Goal: Contribute content: Add original content to the website for others to see

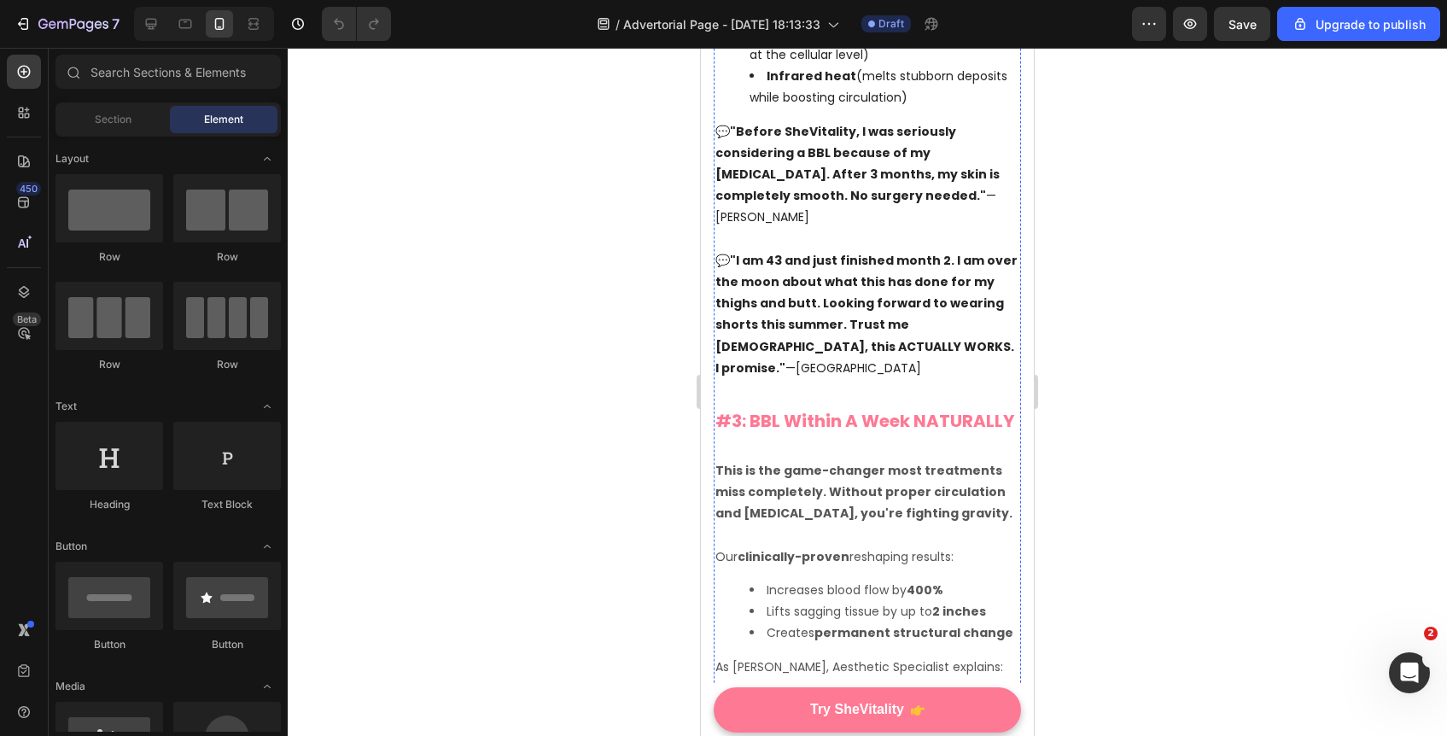
scroll to position [2627, 0]
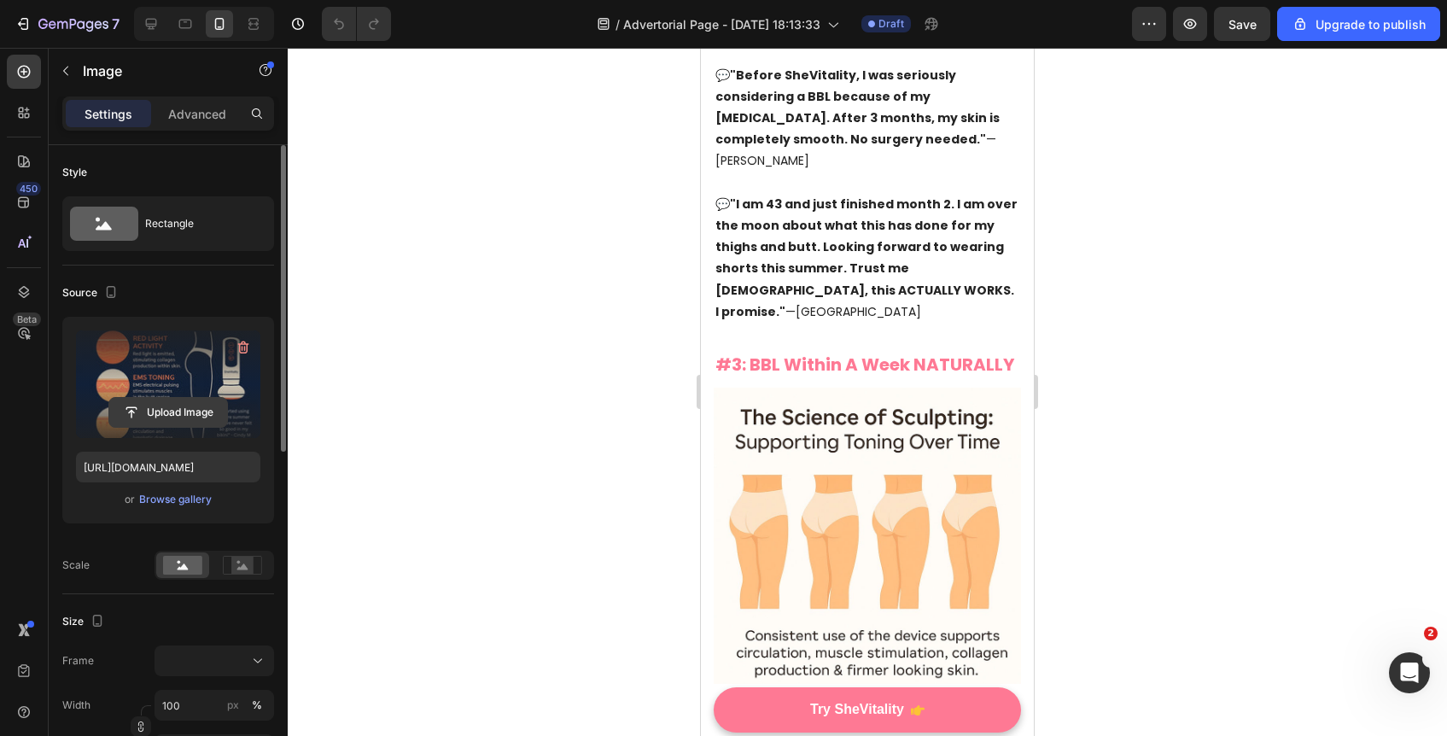
click at [183, 407] on input "file" at bounding box center [168, 412] width 118 height 29
click at [172, 412] on input "file" at bounding box center [168, 412] width 118 height 29
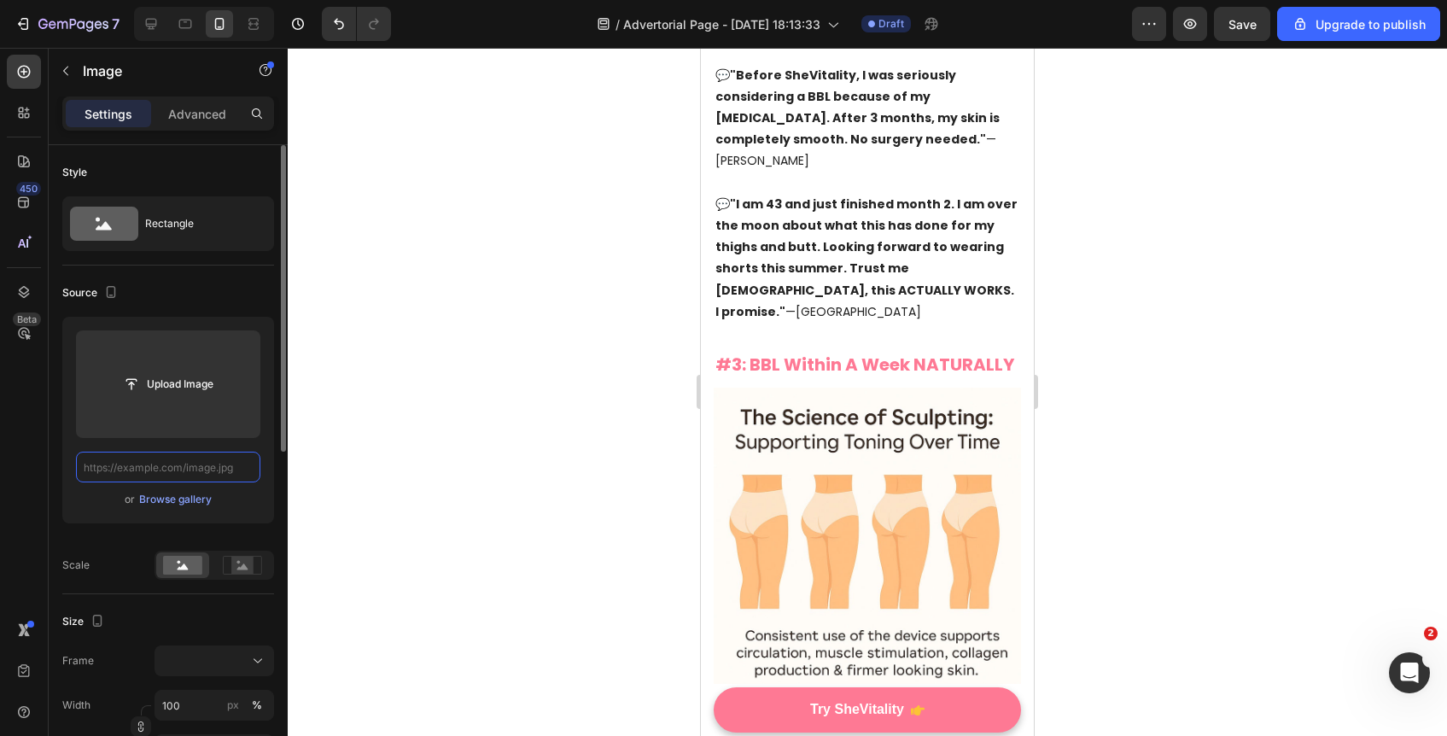
scroll to position [0, 0]
click at [164, 458] on input "text" at bounding box center [168, 467] width 184 height 31
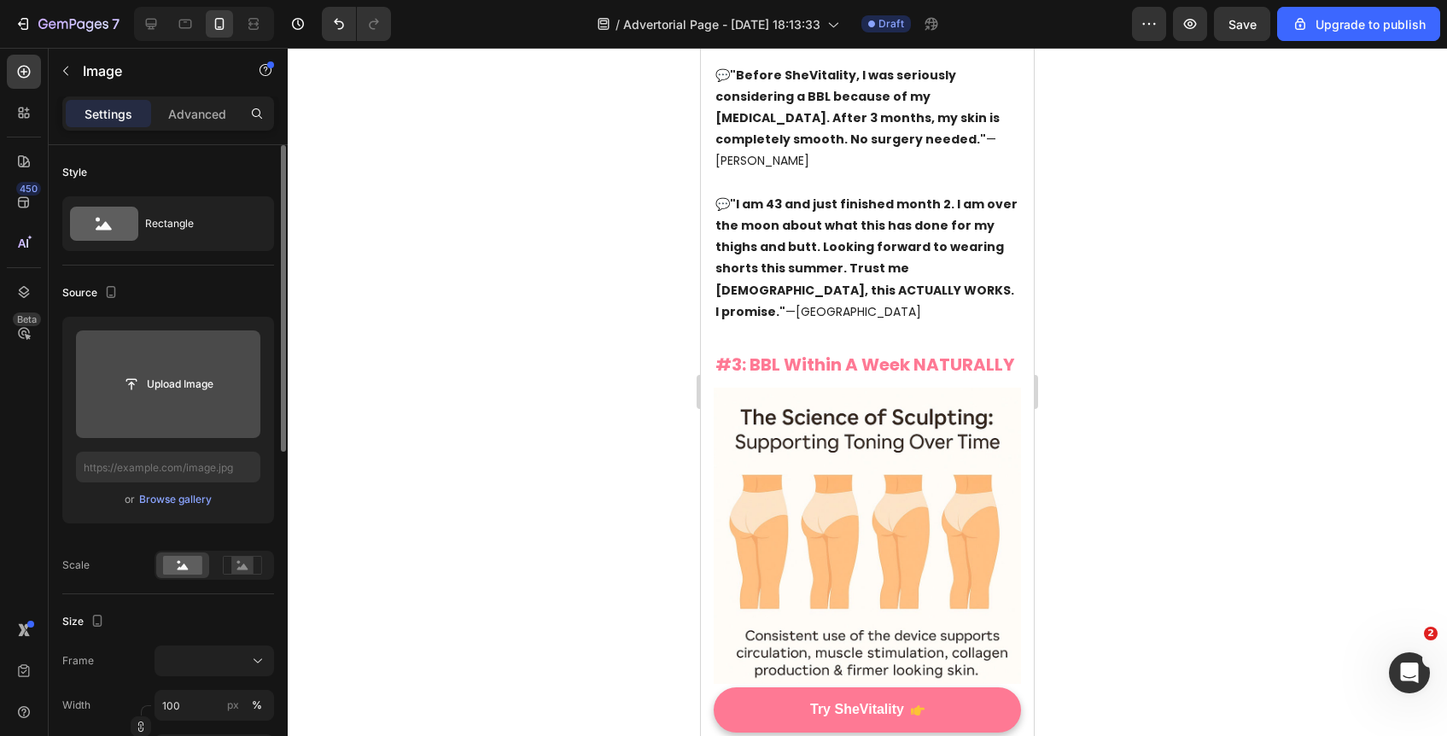
click at [166, 404] on input "file" at bounding box center [168, 384] width 184 height 108
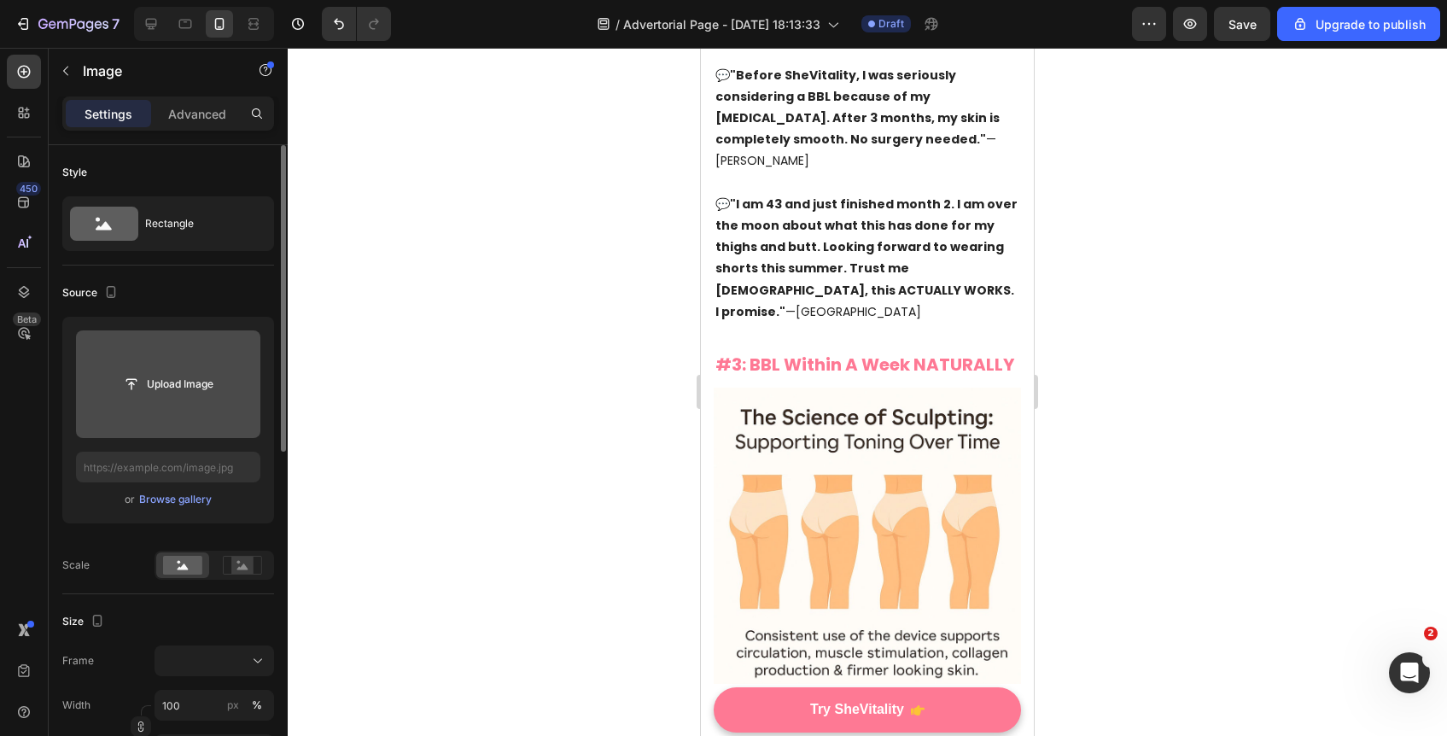
click at [166, 404] on input "file" at bounding box center [168, 384] width 184 height 108
click at [149, 380] on input "file" at bounding box center [168, 384] width 118 height 29
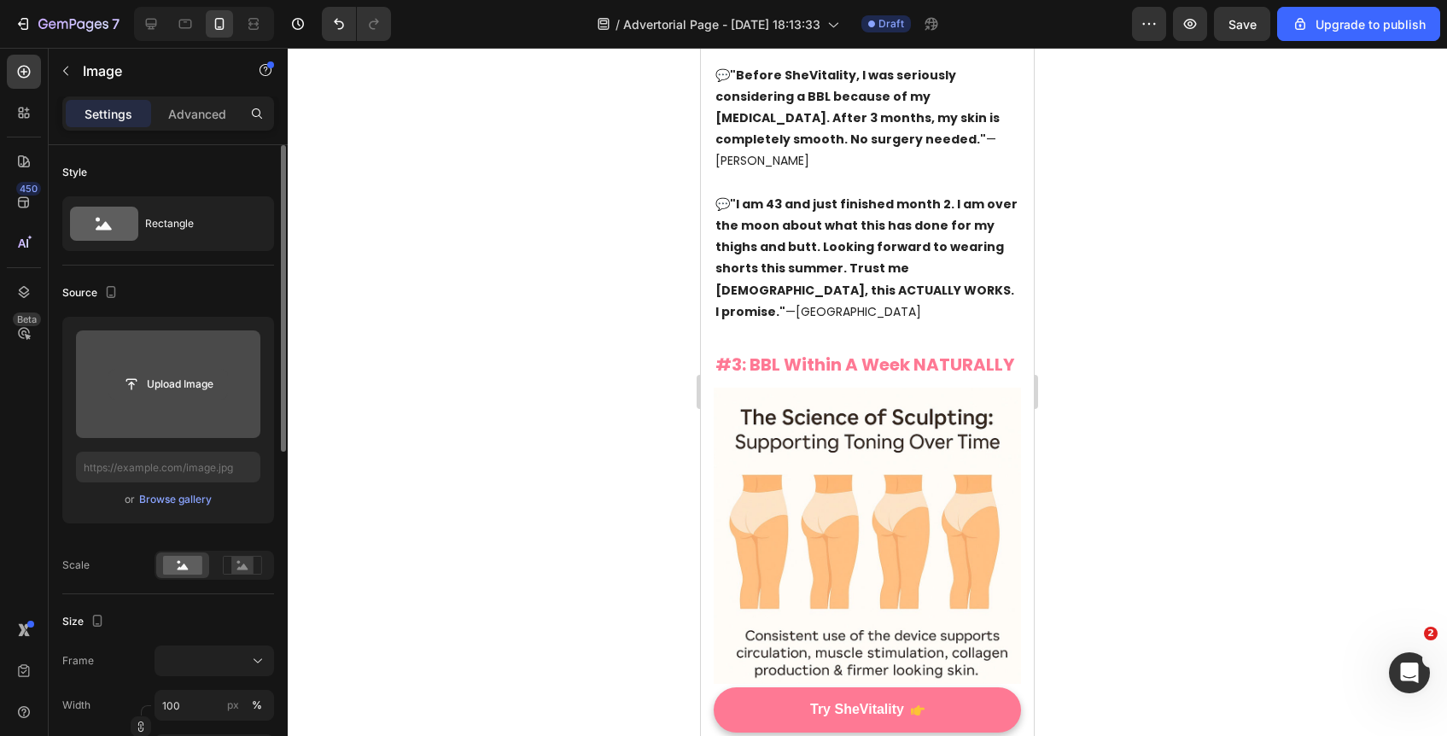
click at [149, 380] on input "file" at bounding box center [168, 384] width 118 height 29
click at [160, 378] on input "file" at bounding box center [168, 384] width 118 height 29
click at [127, 396] on input "file" at bounding box center [168, 384] width 118 height 29
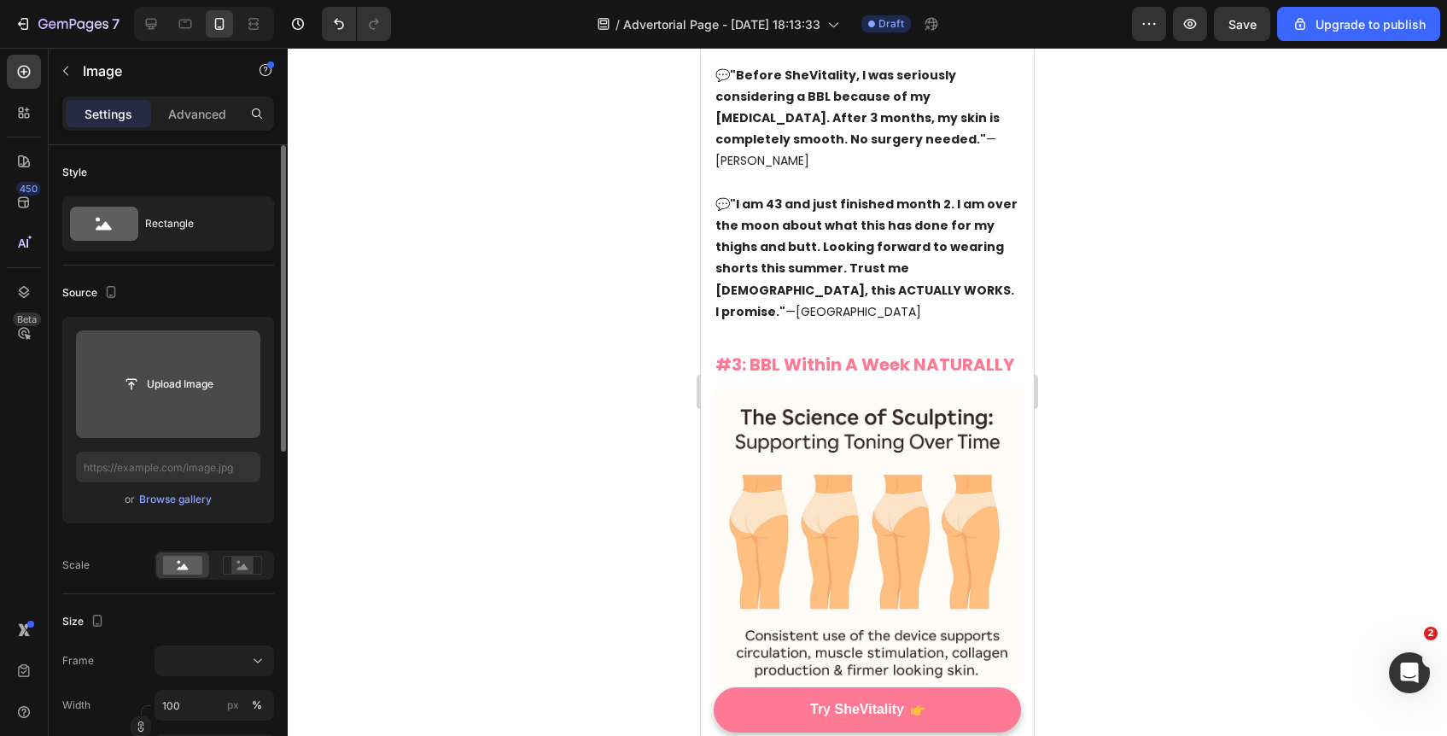
click at [127, 396] on input "file" at bounding box center [168, 384] width 118 height 29
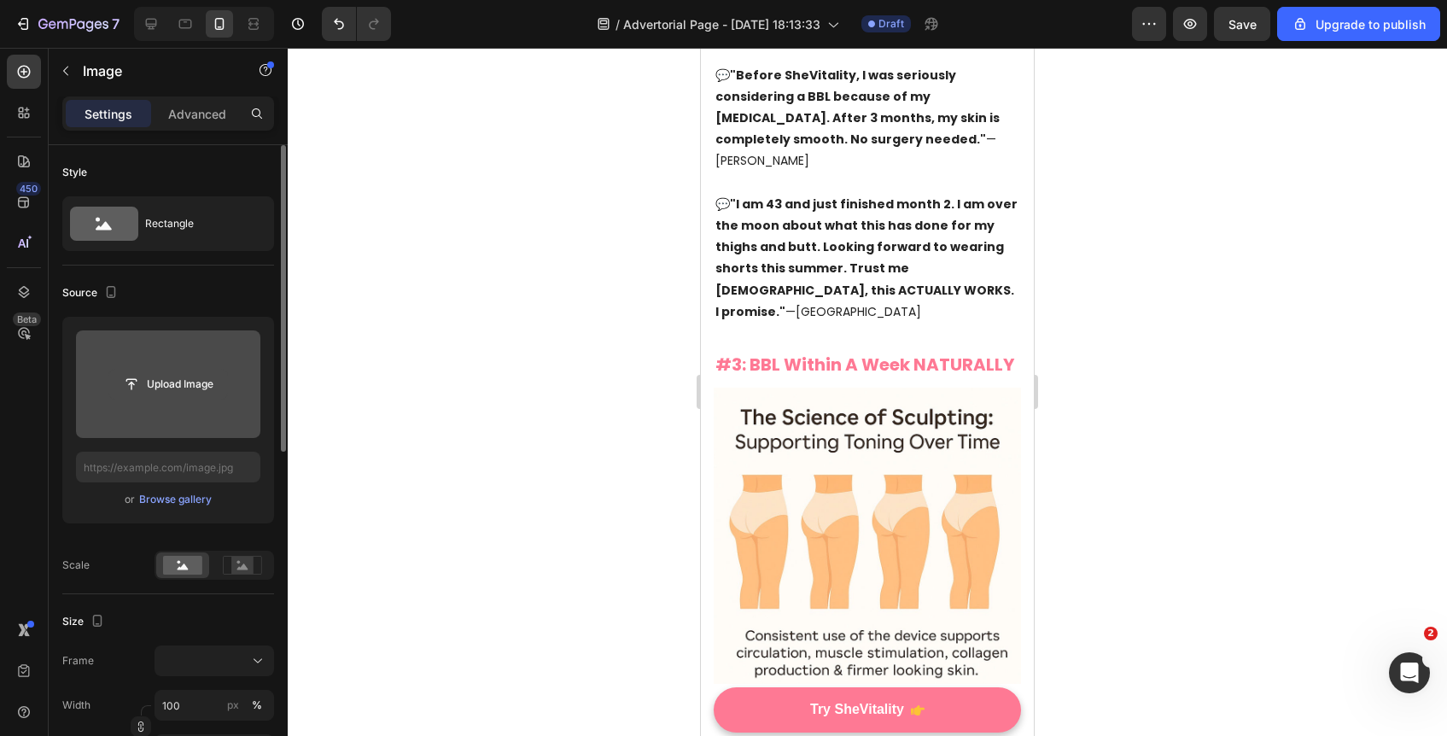
click at [127, 396] on input "file" at bounding box center [168, 384] width 118 height 29
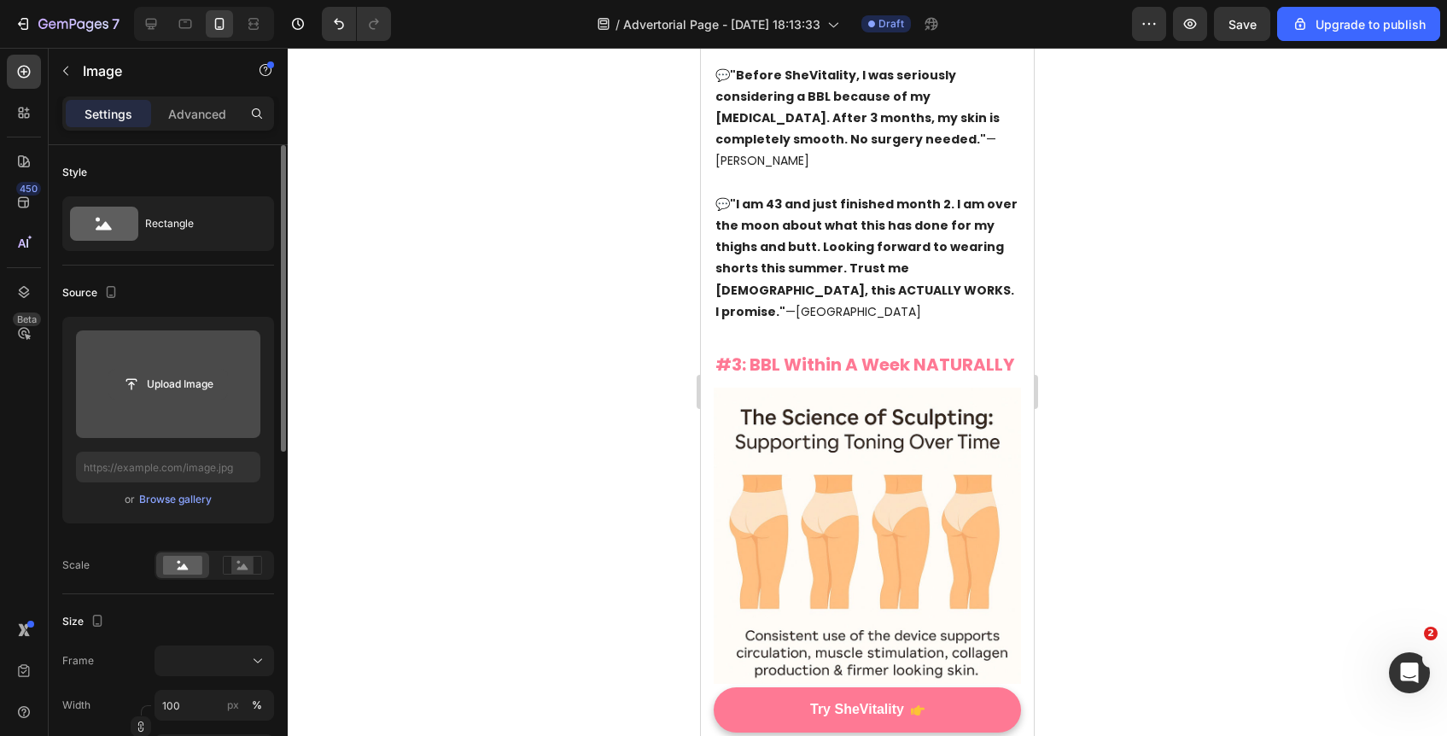
click at [127, 396] on input "file" at bounding box center [168, 384] width 118 height 29
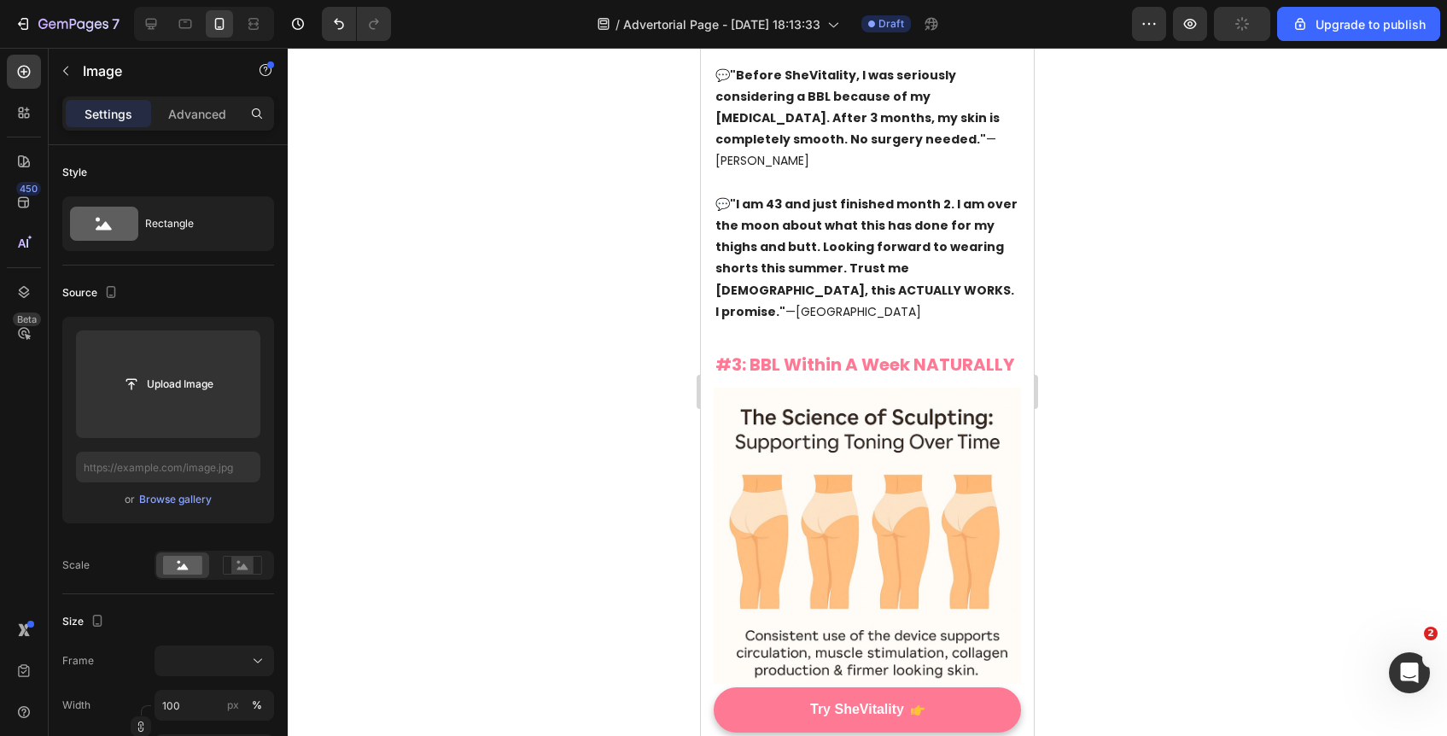
click at [1249, 111] on div at bounding box center [867, 392] width 1159 height 688
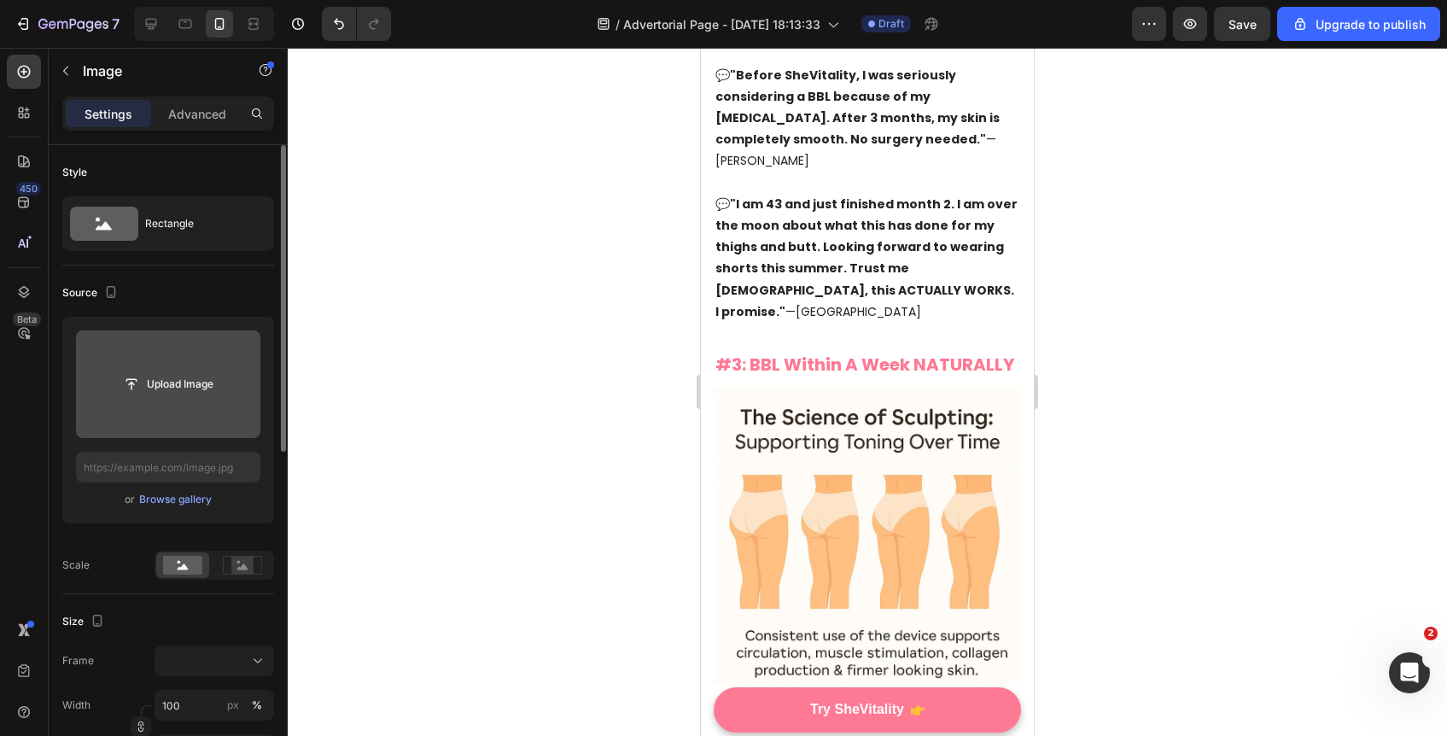
click at [136, 378] on input "file" at bounding box center [168, 384] width 118 height 29
click at [109, 393] on input "file" at bounding box center [168, 384] width 118 height 29
click at [192, 371] on input "file" at bounding box center [168, 384] width 118 height 29
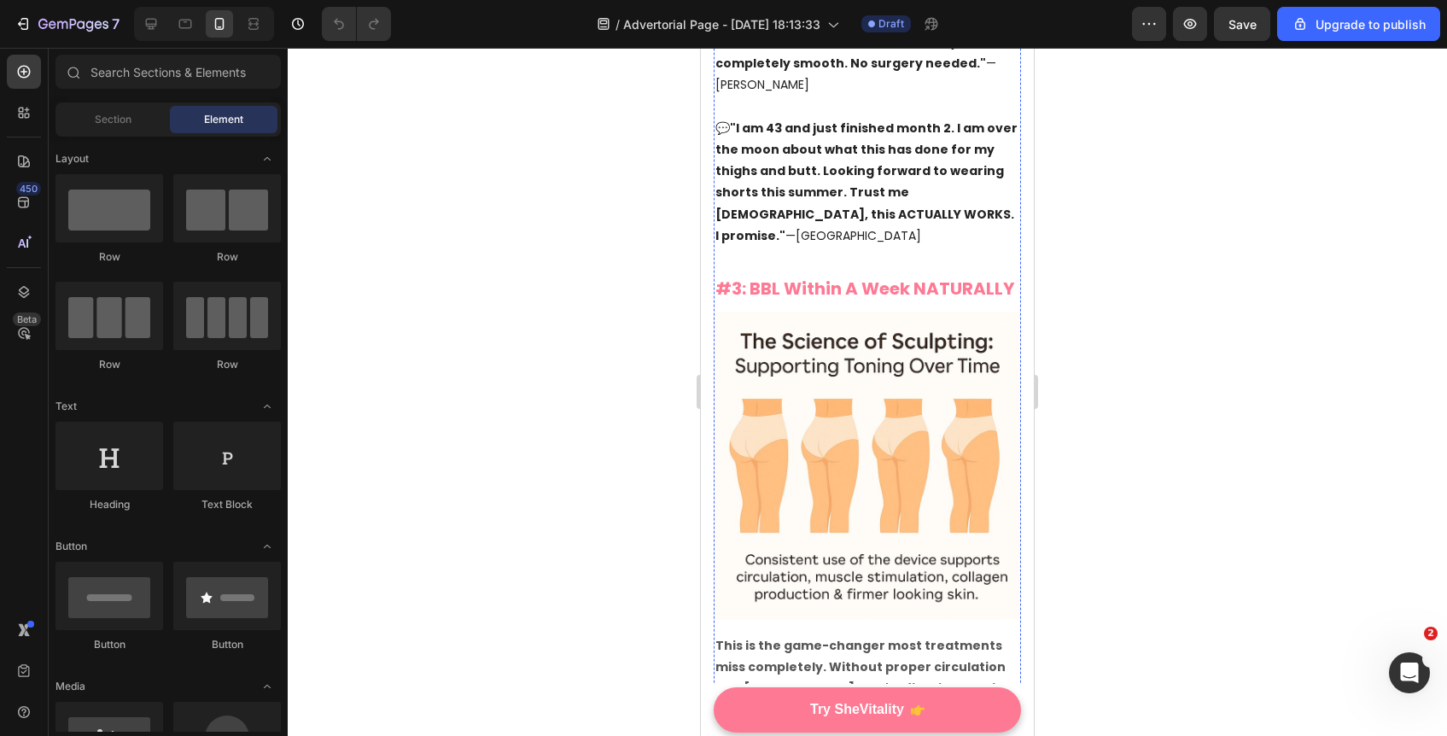
scroll to position [2718, 0]
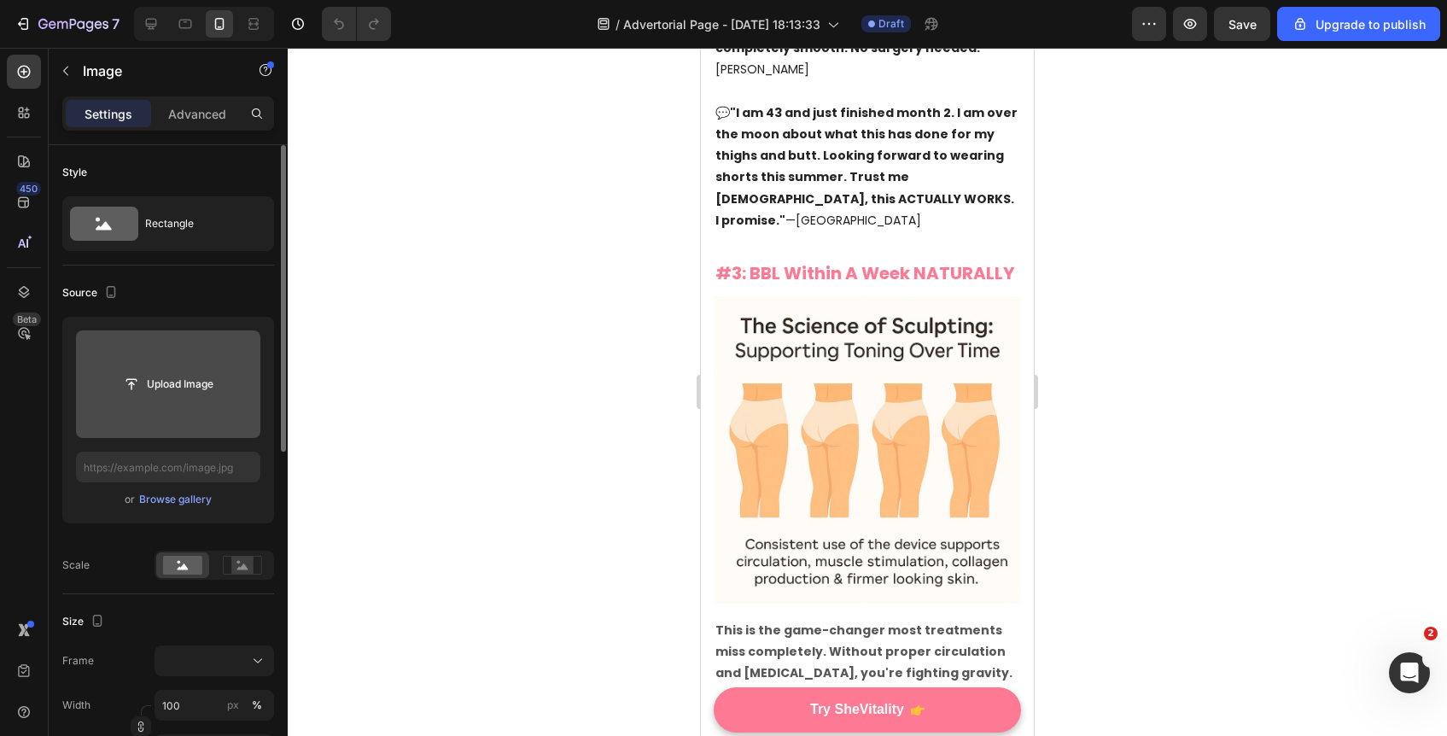
click at [151, 388] on input "file" at bounding box center [168, 384] width 118 height 29
click at [138, 357] on input "file" at bounding box center [168, 384] width 184 height 108
click at [139, 412] on input "file" at bounding box center [168, 384] width 184 height 108
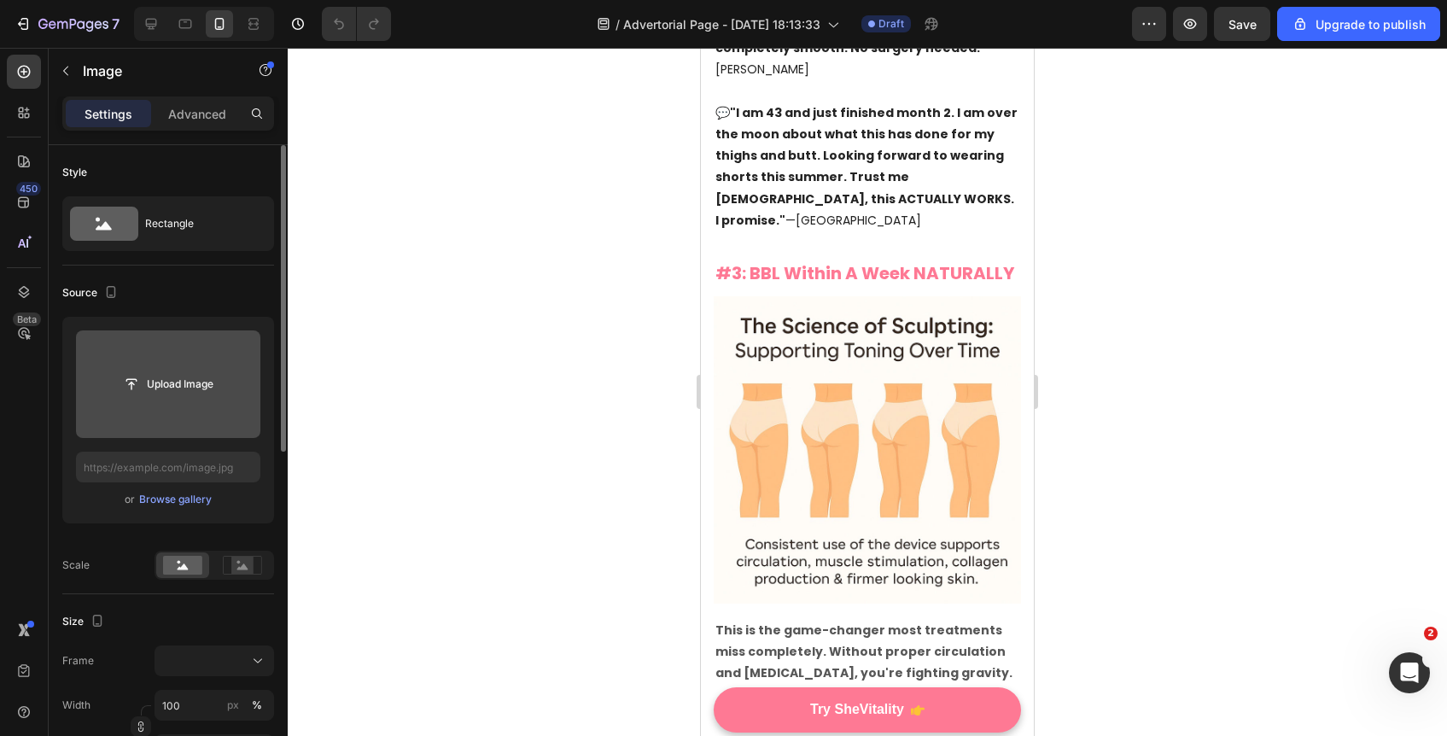
click at [139, 412] on input "file" at bounding box center [168, 384] width 184 height 108
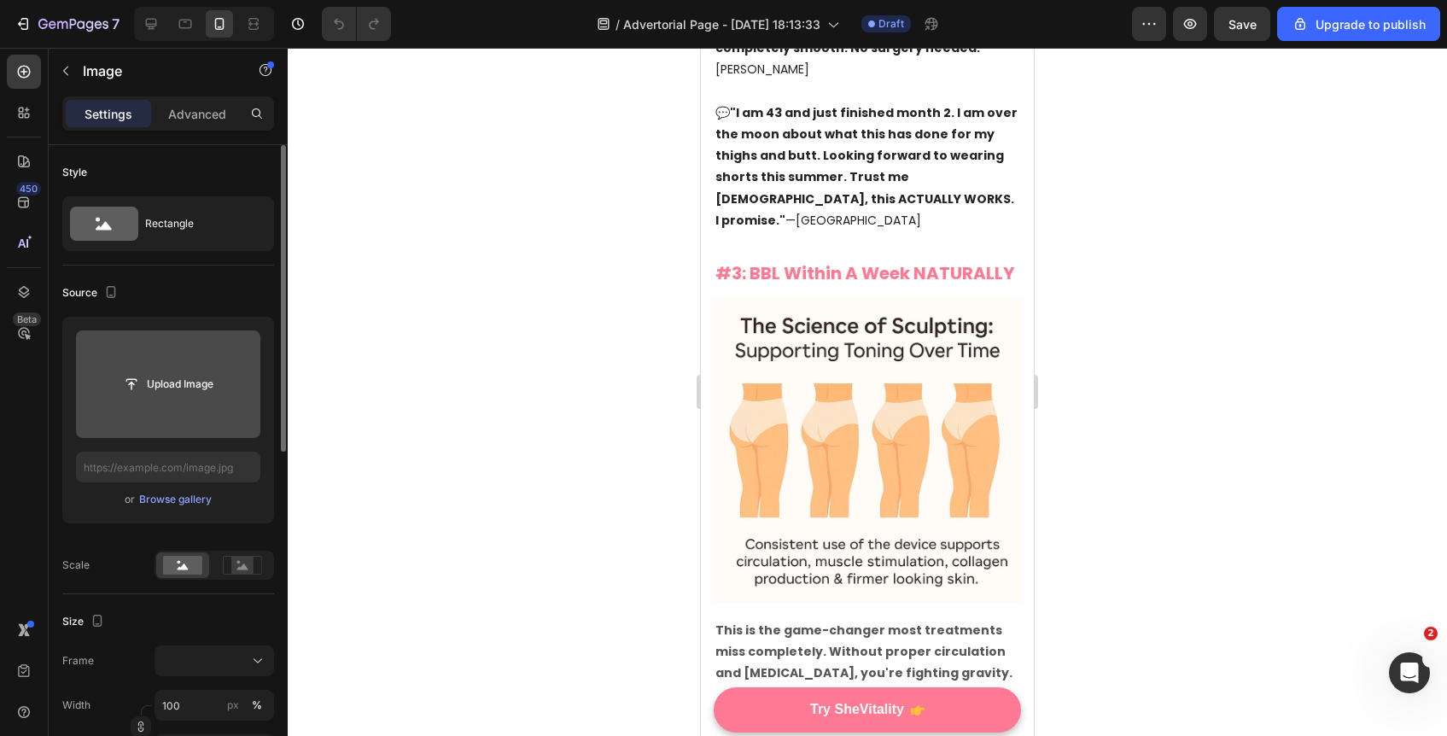
click at [139, 412] on input "file" at bounding box center [168, 384] width 184 height 108
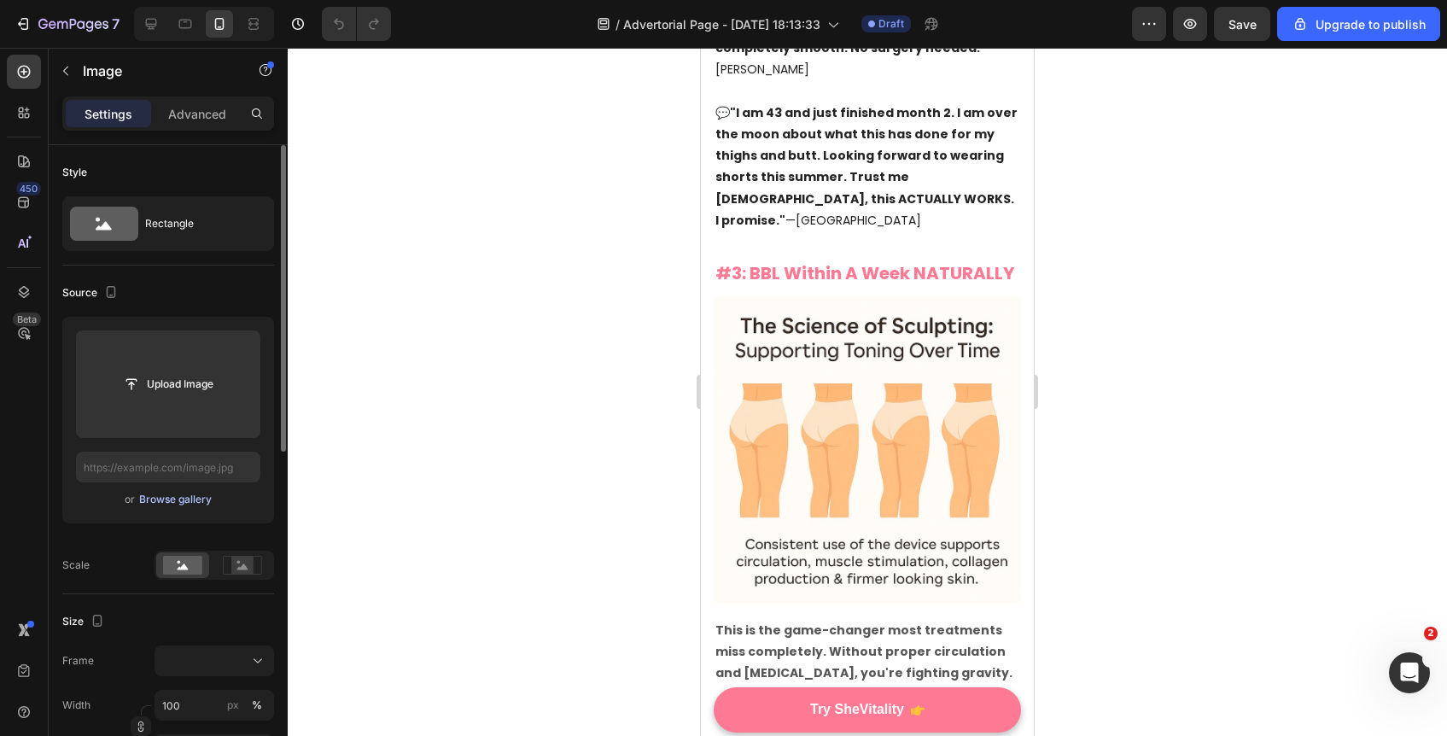
click at [201, 500] on div "Browse gallery" at bounding box center [175, 499] width 73 height 15
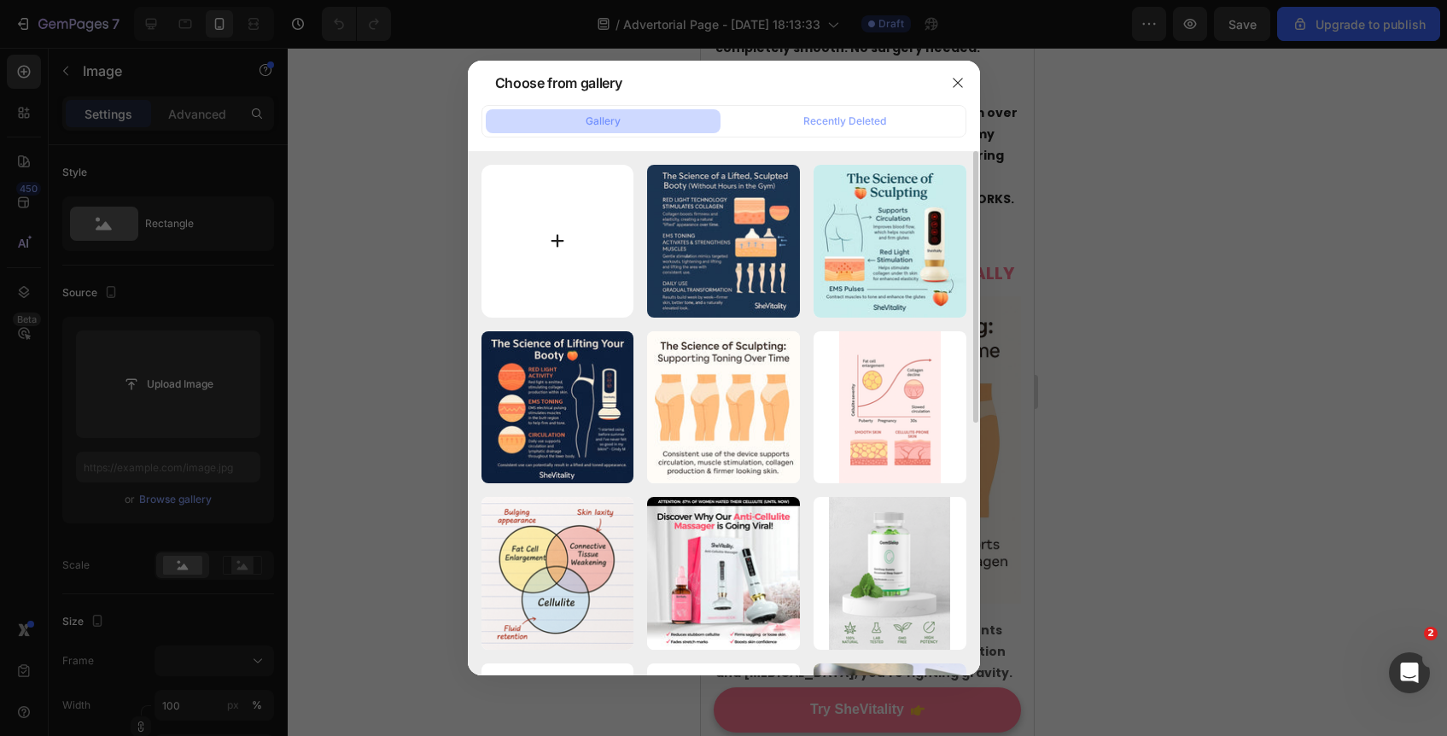
click at [571, 256] on input "file" at bounding box center [558, 241] width 153 height 153
click at [552, 225] on input "file" at bounding box center [558, 241] width 153 height 153
click at [960, 85] on icon "button" at bounding box center [957, 82] width 9 height 9
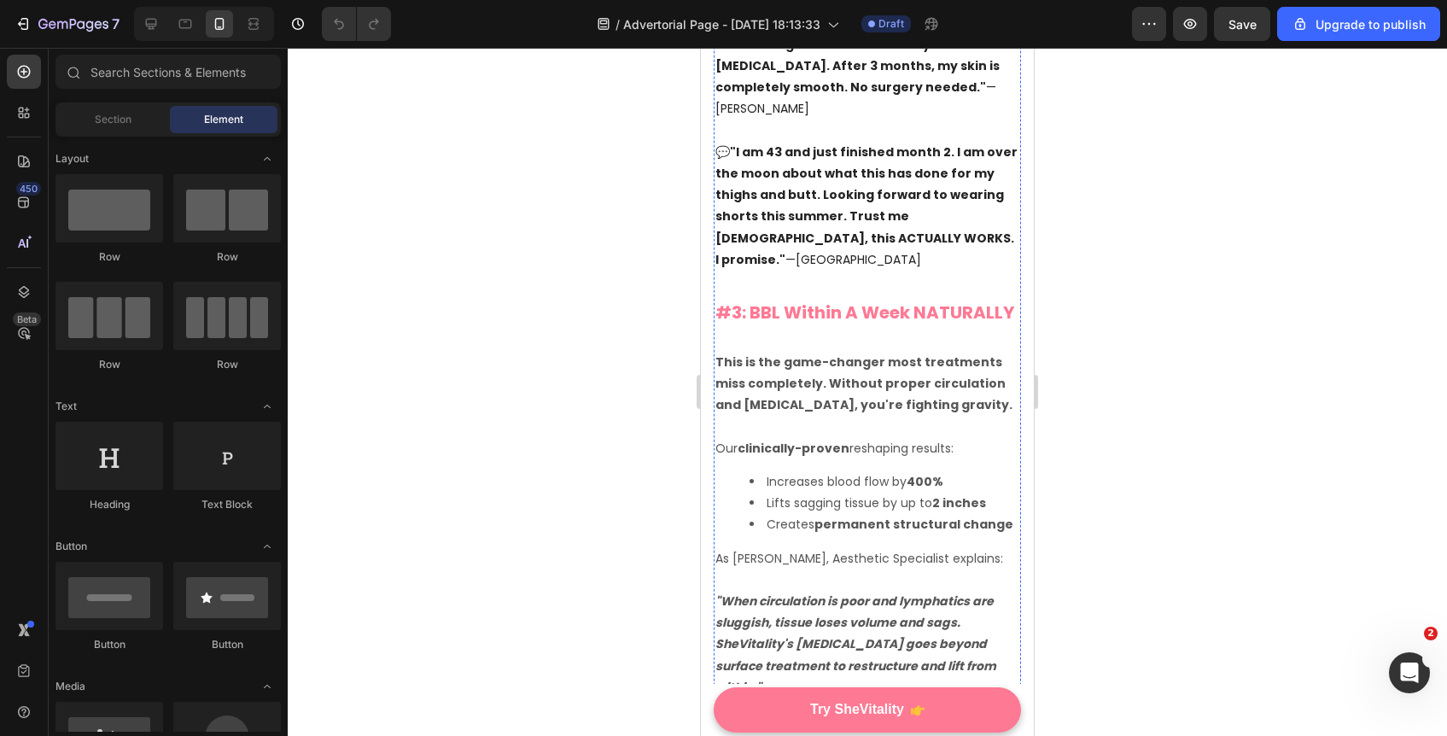
scroll to position [2669, 0]
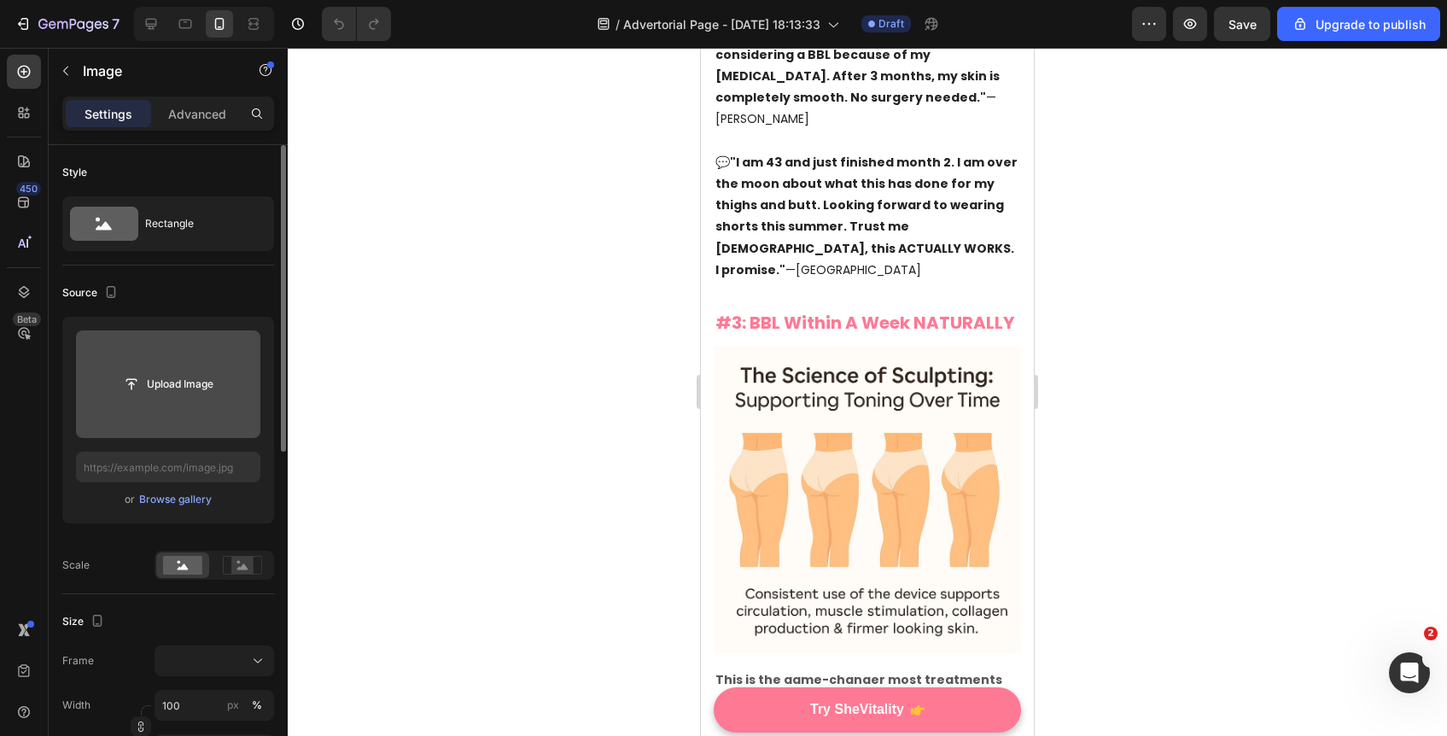
click at [172, 388] on input "file" at bounding box center [168, 384] width 118 height 29
click at [124, 378] on input "file" at bounding box center [168, 384] width 118 height 29
click at [130, 395] on input "file" at bounding box center [168, 384] width 118 height 29
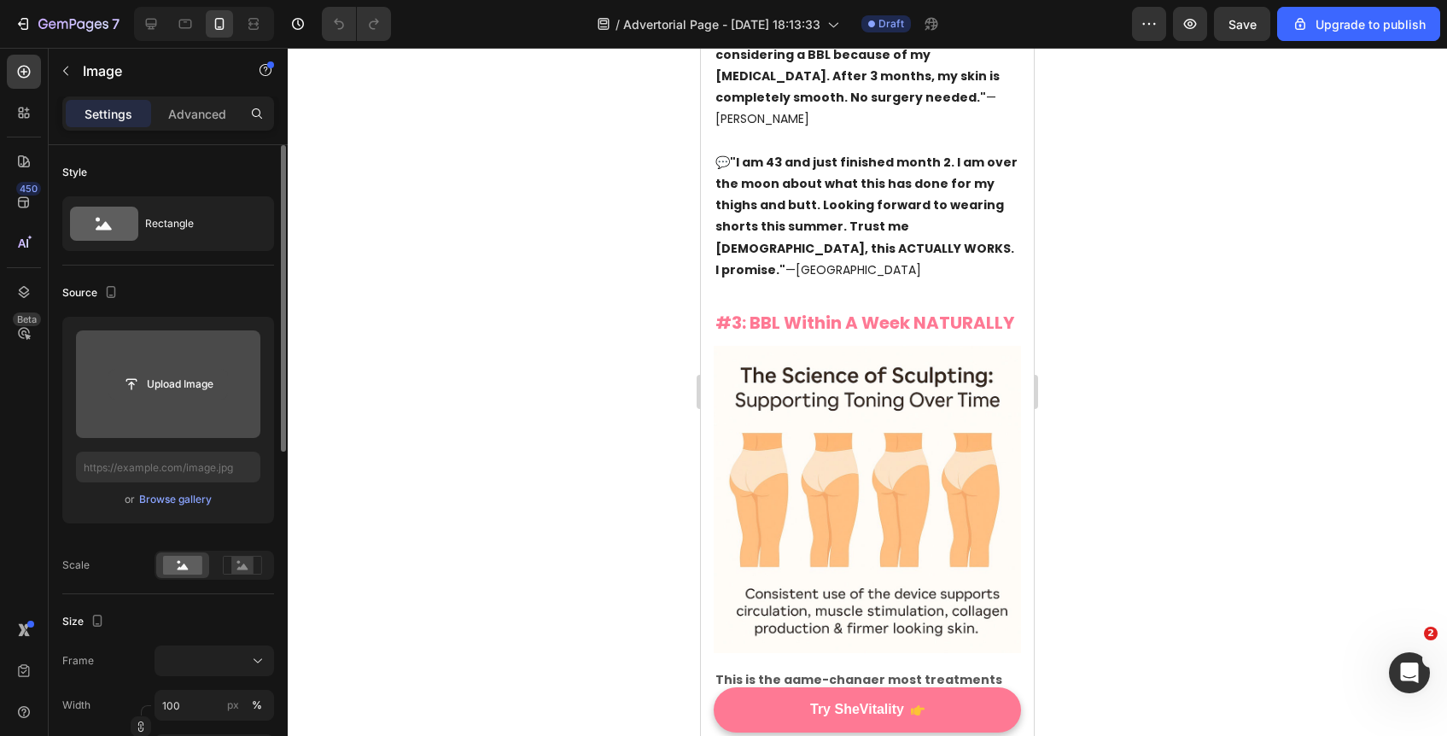
click at [130, 395] on input "file" at bounding box center [168, 384] width 118 height 29
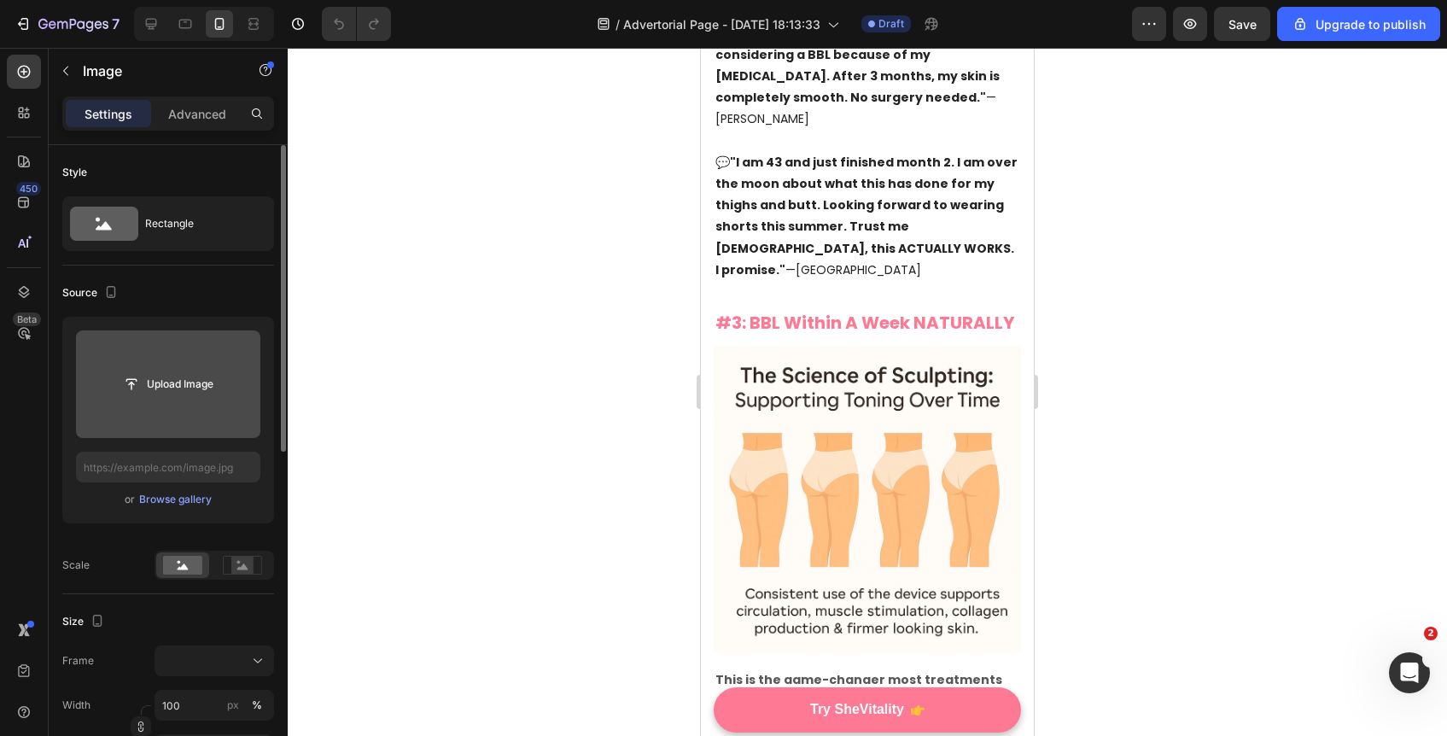
click at [130, 395] on input "file" at bounding box center [168, 384] width 118 height 29
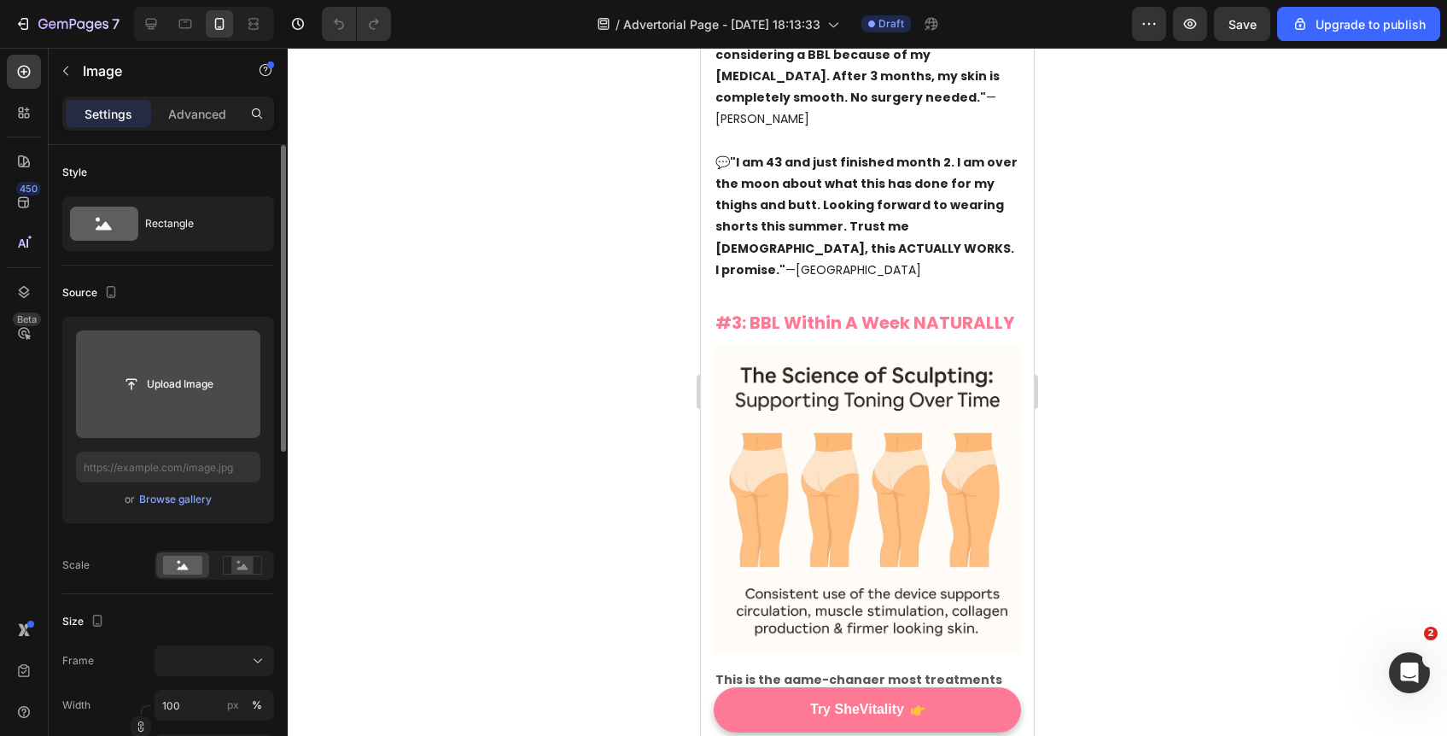
click at [130, 395] on input "file" at bounding box center [168, 384] width 118 height 29
click at [163, 390] on input "file" at bounding box center [168, 384] width 118 height 29
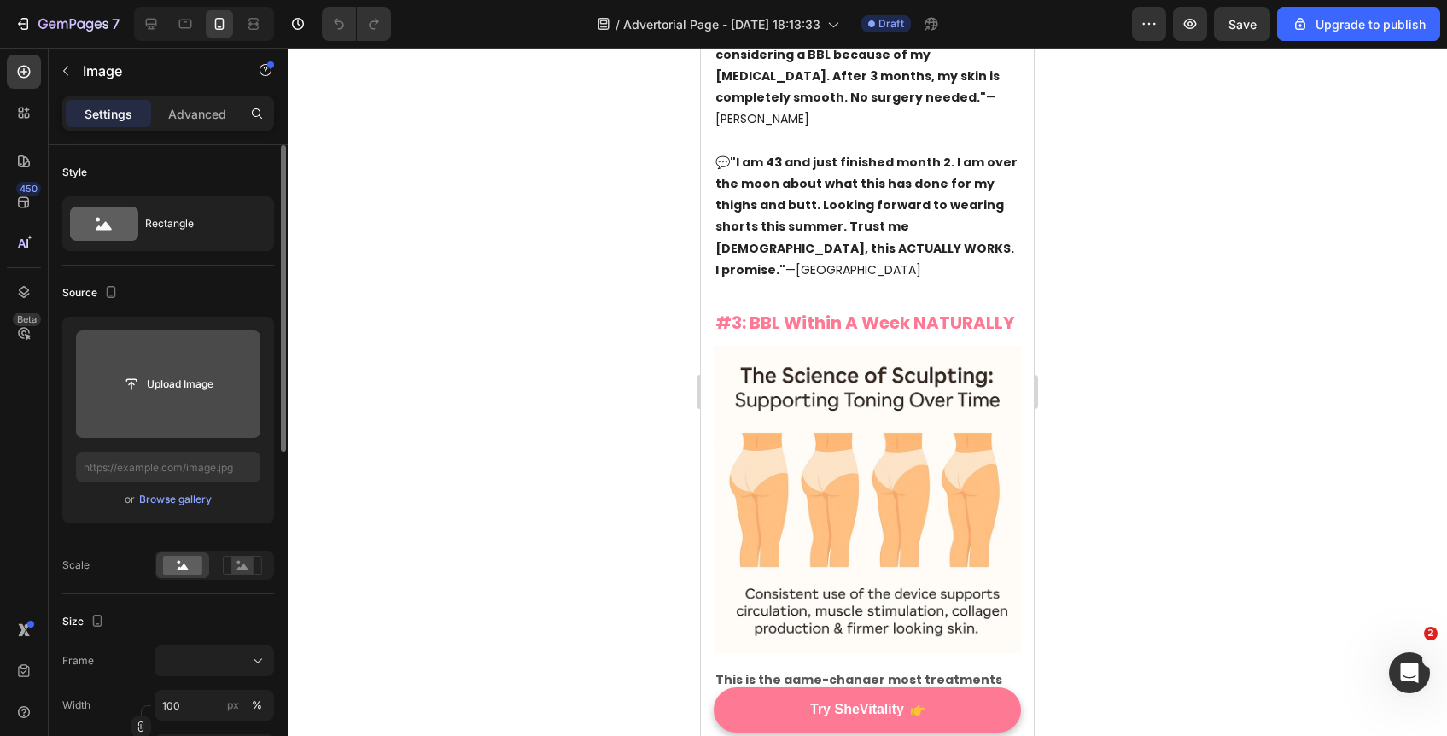
click at [163, 390] on input "file" at bounding box center [168, 384] width 118 height 29
click at [161, 390] on input "file" at bounding box center [168, 384] width 118 height 29
click at [119, 390] on input "file" at bounding box center [168, 384] width 118 height 29
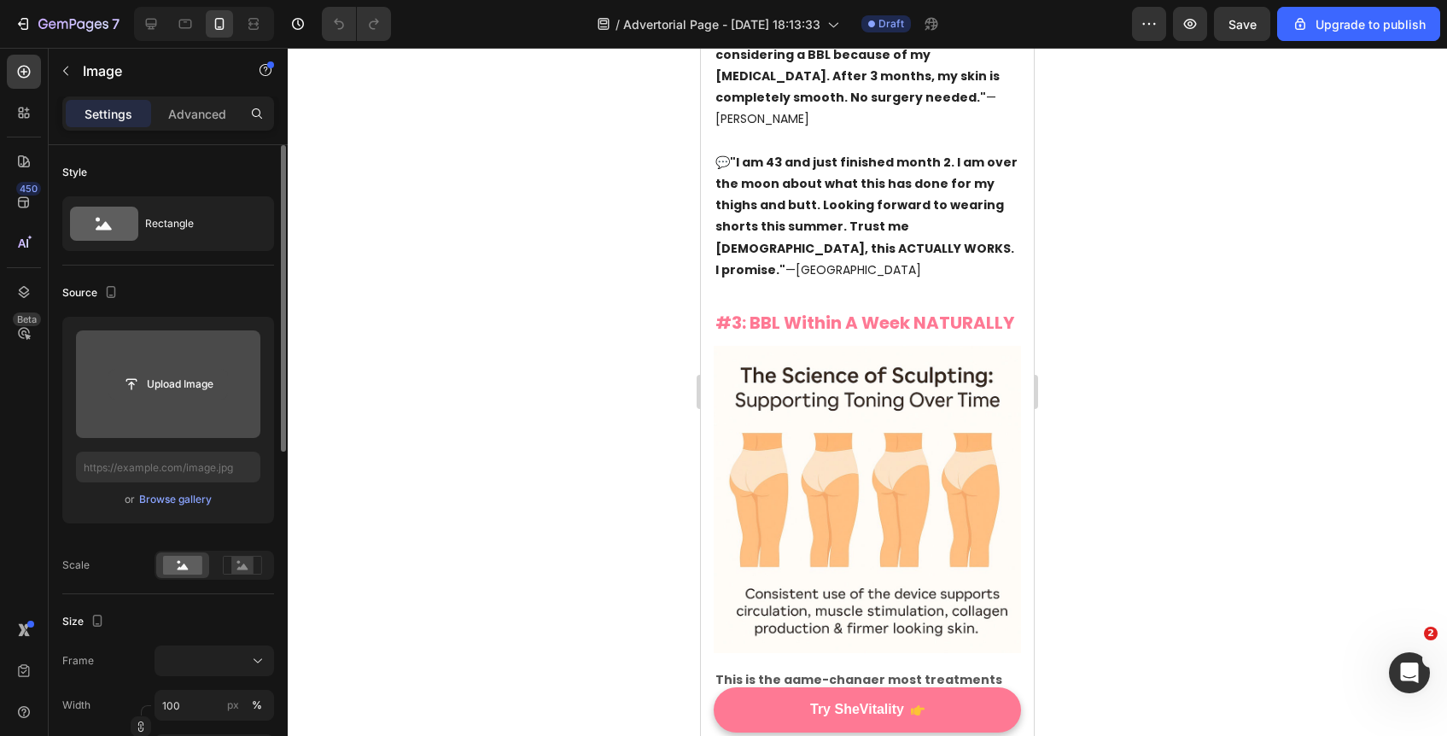
click at [119, 390] on input "file" at bounding box center [168, 384] width 118 height 29
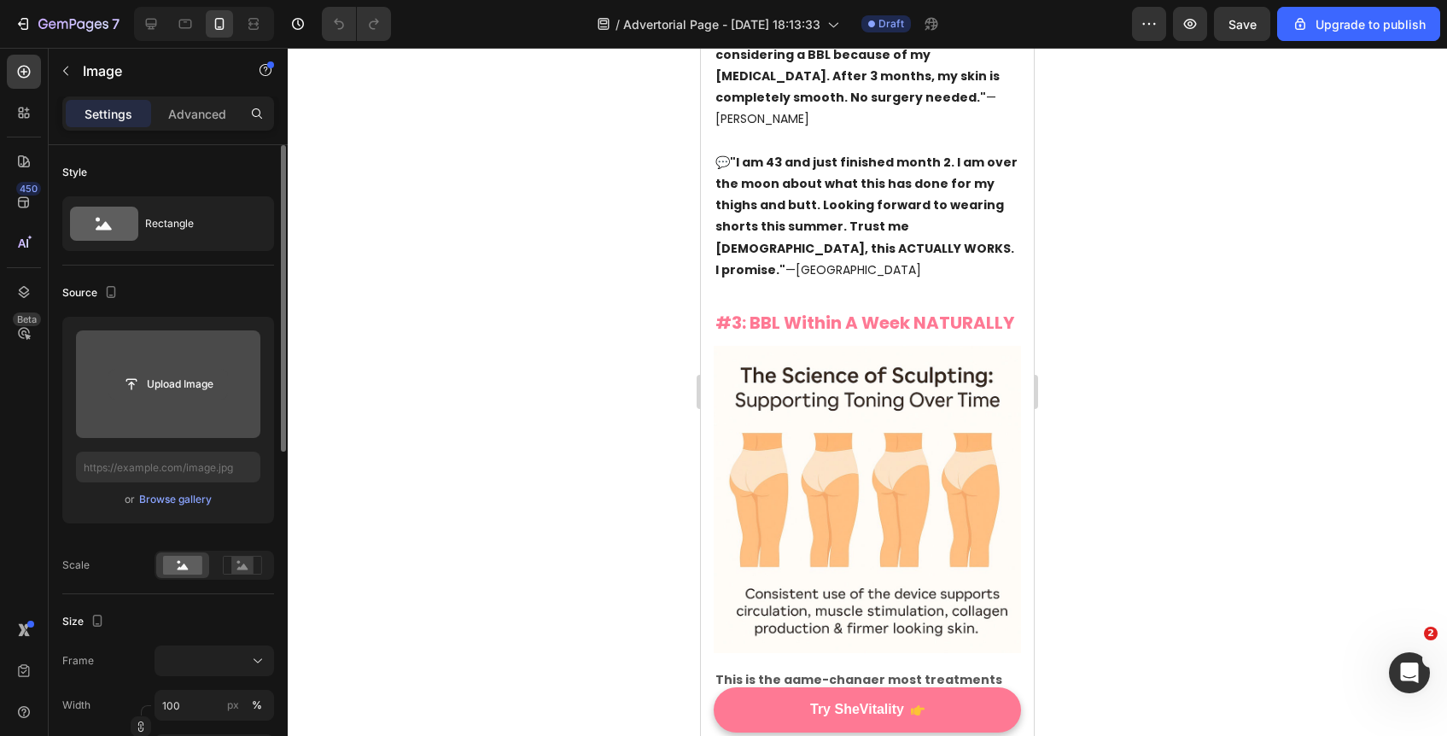
click at [119, 390] on input "file" at bounding box center [168, 384] width 118 height 29
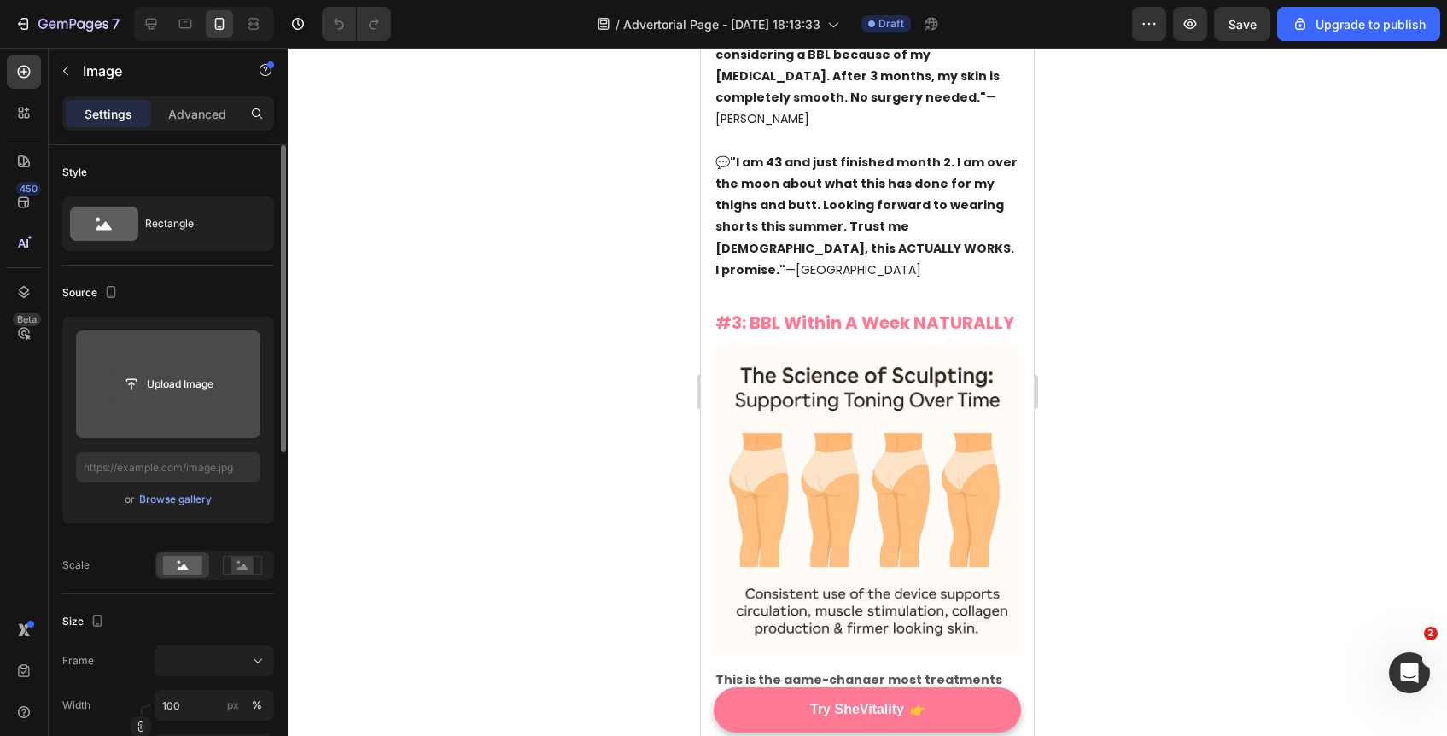
click at [119, 390] on input "file" at bounding box center [168, 384] width 118 height 29
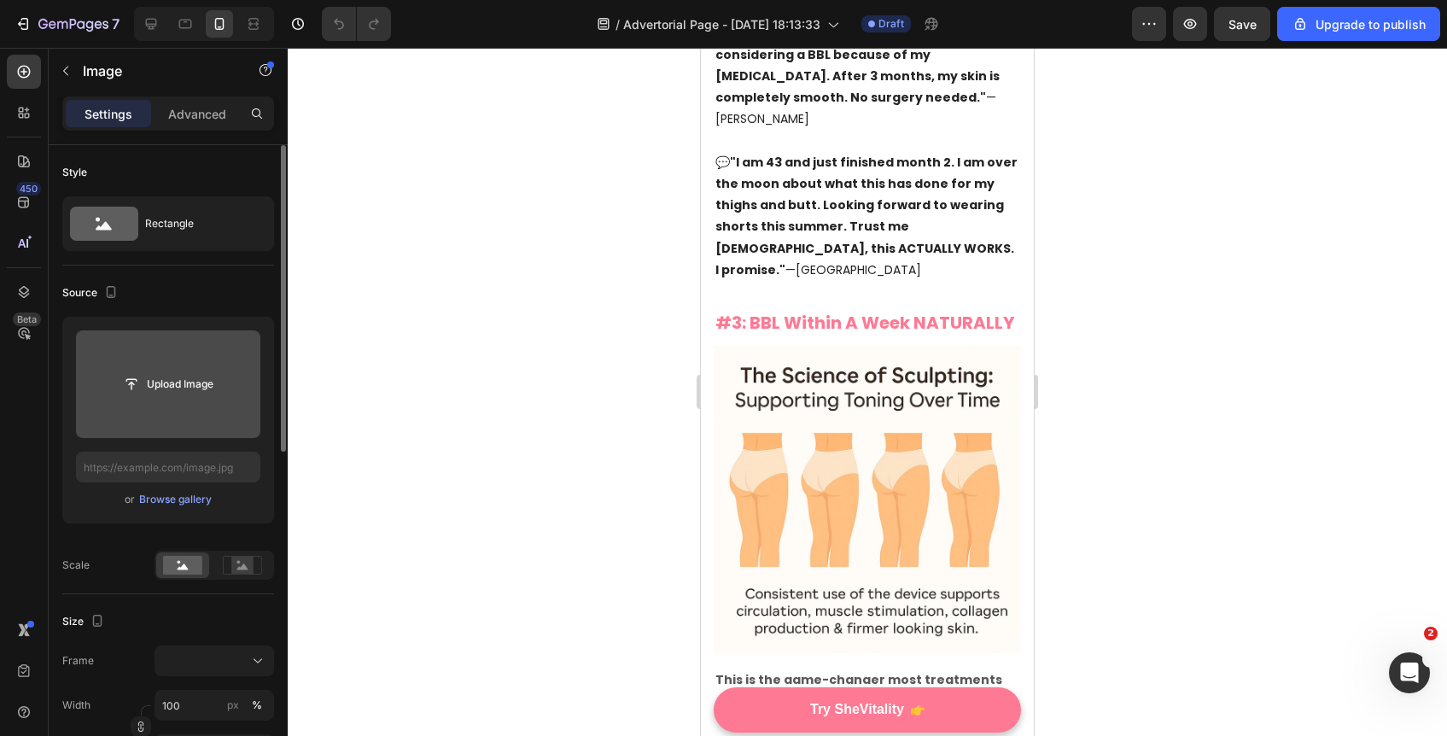
click at [119, 390] on input "file" at bounding box center [168, 384] width 118 height 29
